Goal: Navigation & Orientation: Find specific page/section

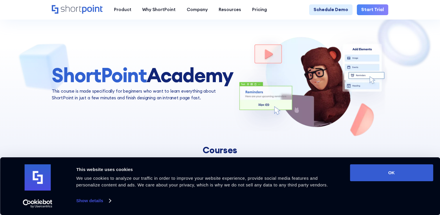
scroll to position [29, 0]
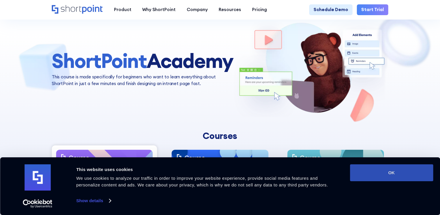
click at [372, 169] on button "OK" at bounding box center [391, 172] width 83 height 17
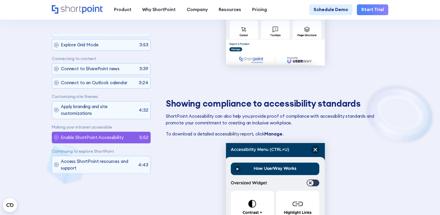
scroll to position [0, 0]
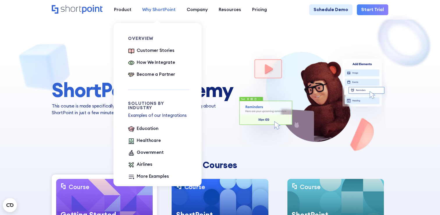
click at [156, 10] on div "Why ShortPoint" at bounding box center [158, 9] width 33 height 7
click at [143, 162] on div "Airlines" at bounding box center [145, 164] width 16 height 7
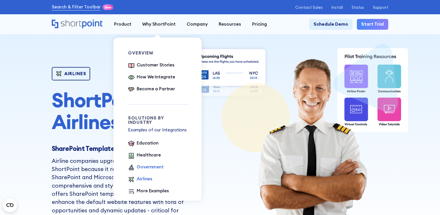
click at [139, 163] on div "Government" at bounding box center [150, 166] width 27 height 7
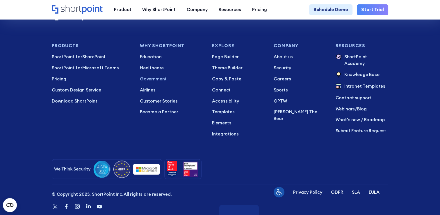
scroll to position [1172, 0]
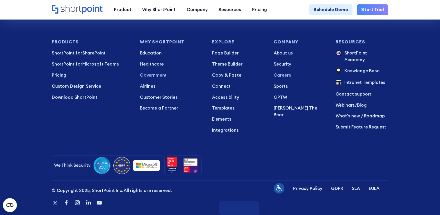
click at [284, 72] on p "Careers" at bounding box center [300, 75] width 53 height 7
